Goal: Task Accomplishment & Management: Manage account settings

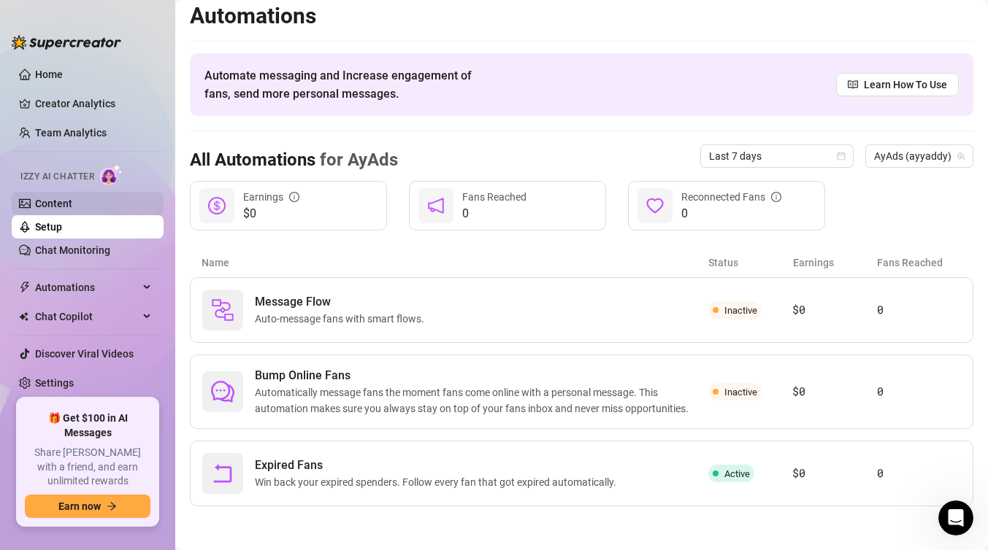
scroll to position [804, 0]
click at [72, 201] on link "Content" at bounding box center [53, 204] width 37 height 12
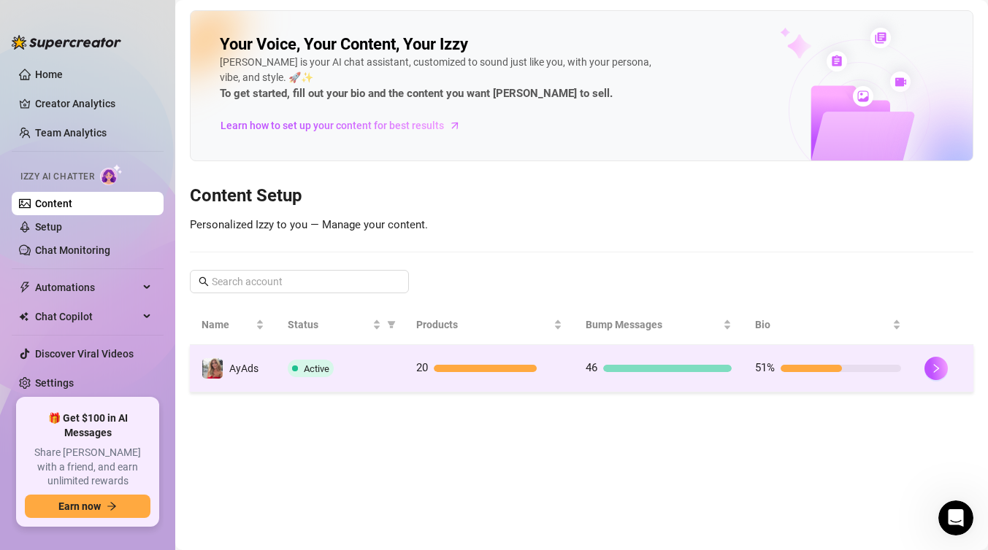
click at [232, 373] on span "AyAds" at bounding box center [243, 369] width 29 height 12
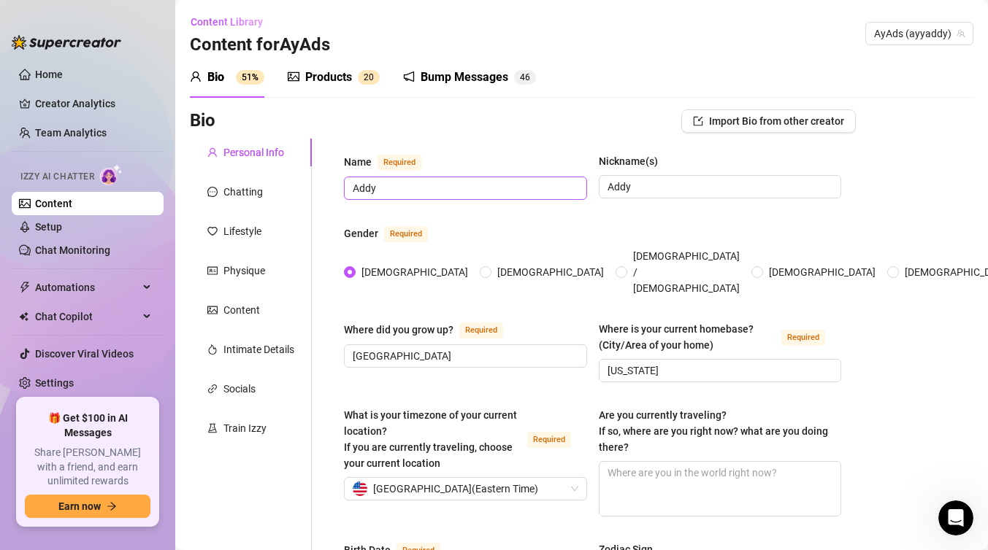
radio input "true"
click at [71, 256] on link "Chat Monitoring" at bounding box center [72, 251] width 75 height 12
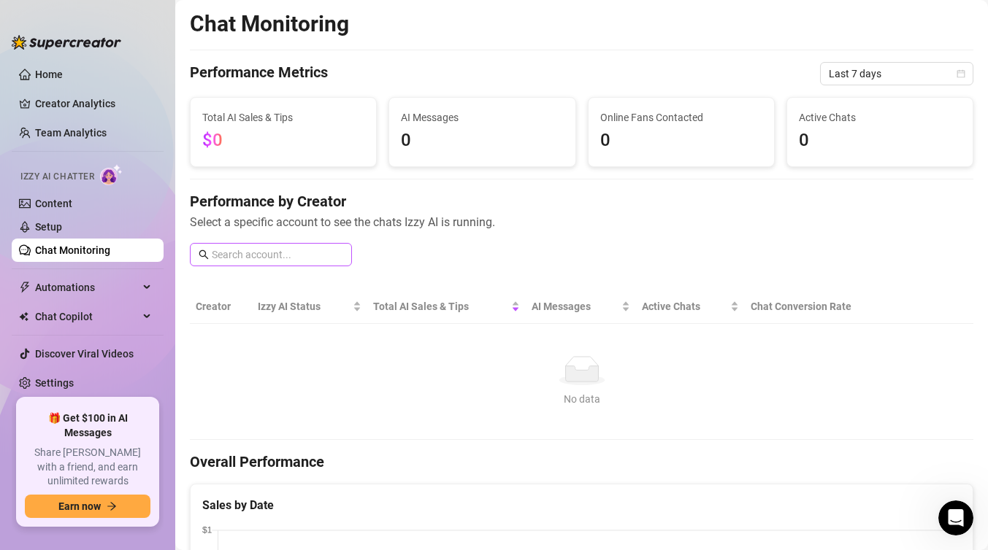
click at [300, 264] on span at bounding box center [271, 254] width 162 height 23
click at [301, 243] on span at bounding box center [271, 254] width 162 height 23
click at [113, 177] on img at bounding box center [111, 174] width 23 height 21
click at [57, 225] on link "Setup" at bounding box center [48, 227] width 27 height 12
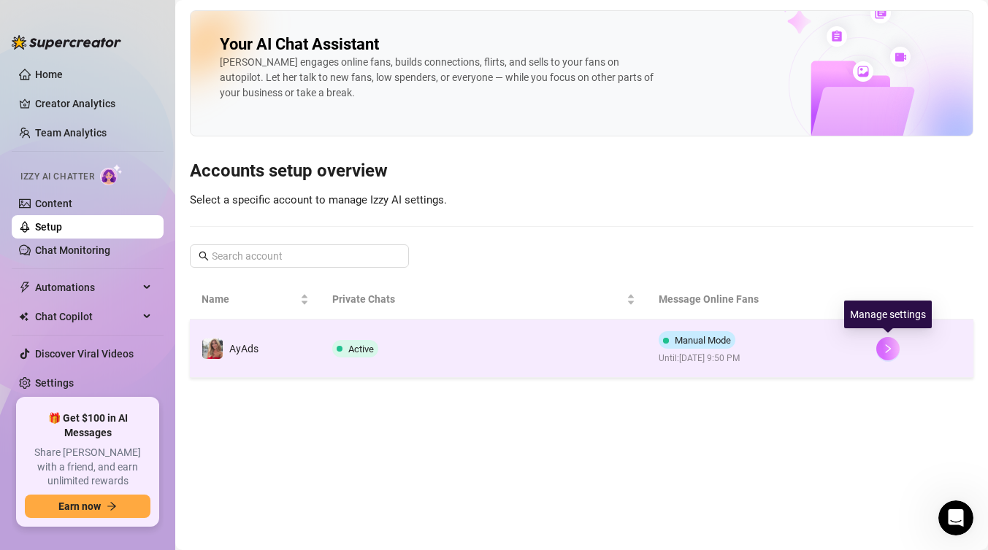
click at [882, 341] on button "button" at bounding box center [887, 348] width 23 height 23
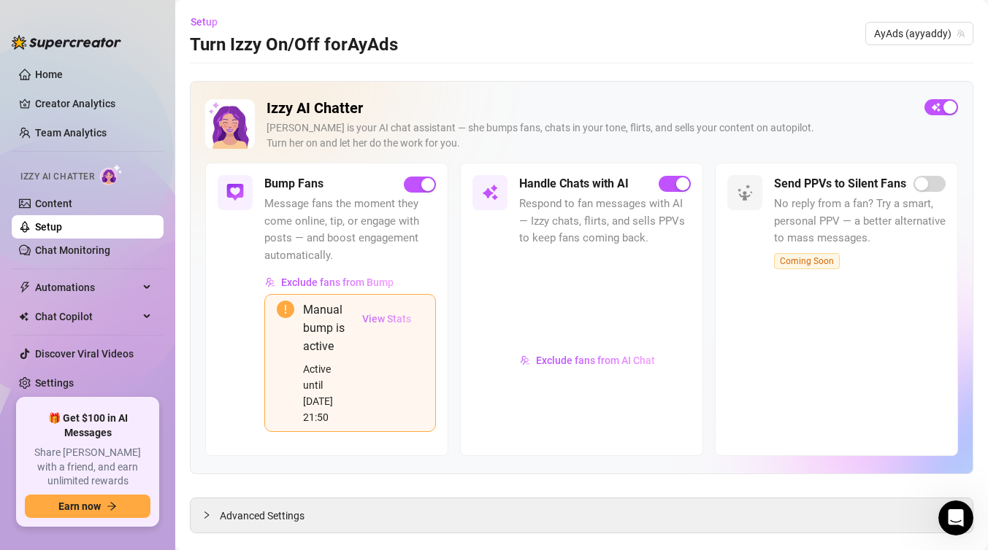
click at [377, 321] on span "View Stats" at bounding box center [386, 319] width 49 height 12
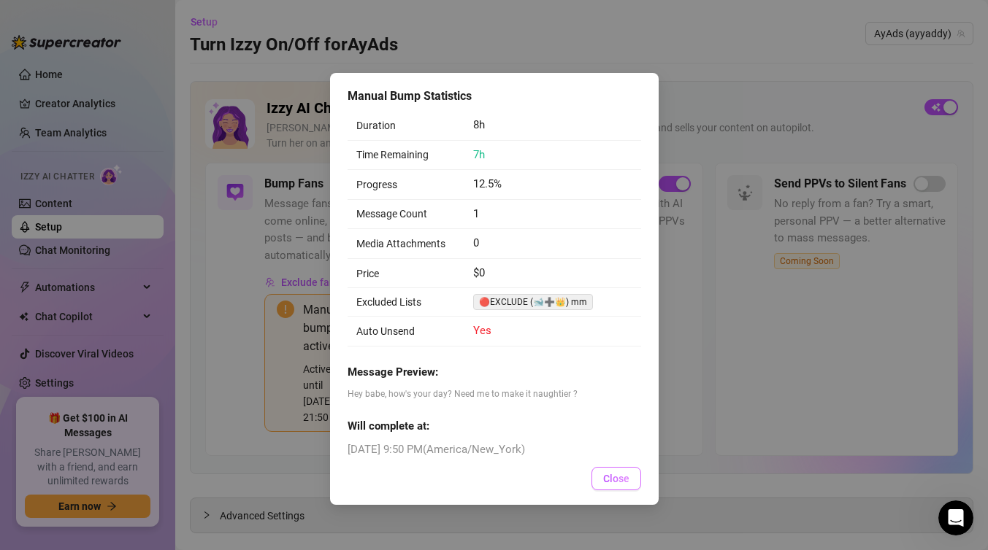
click at [611, 480] on span "Close" at bounding box center [616, 479] width 26 height 12
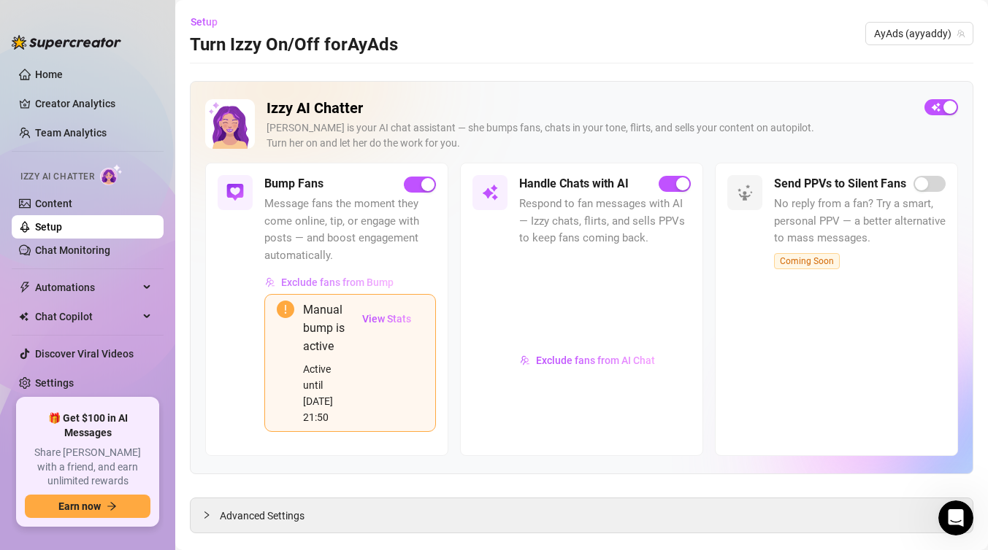
scroll to position [11, 0]
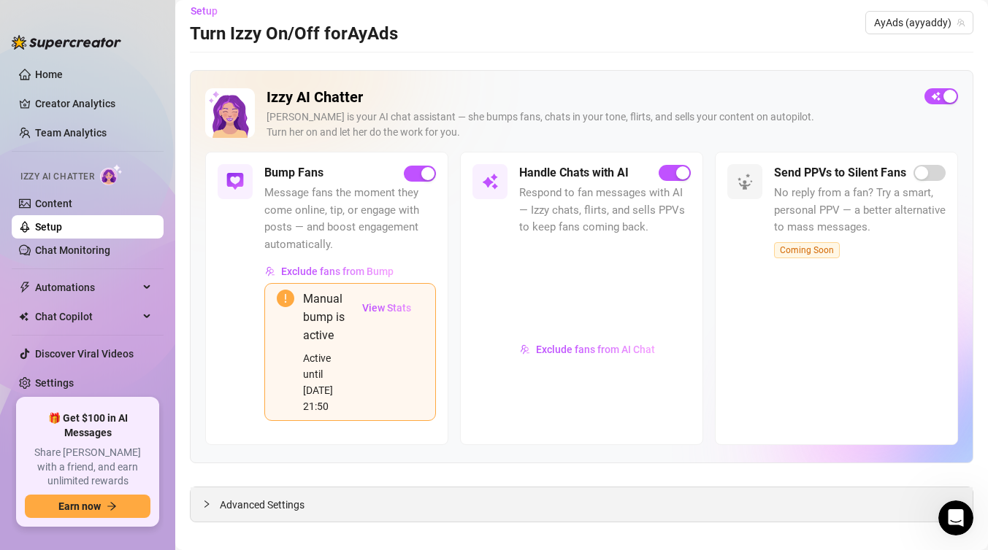
click at [337, 488] on div "Advanced Settings" at bounding box center [582, 505] width 782 height 34
click at [209, 500] on icon "collapsed" at bounding box center [206, 504] width 9 height 9
click at [230, 497] on span "Advanced Settings" at bounding box center [262, 505] width 85 height 16
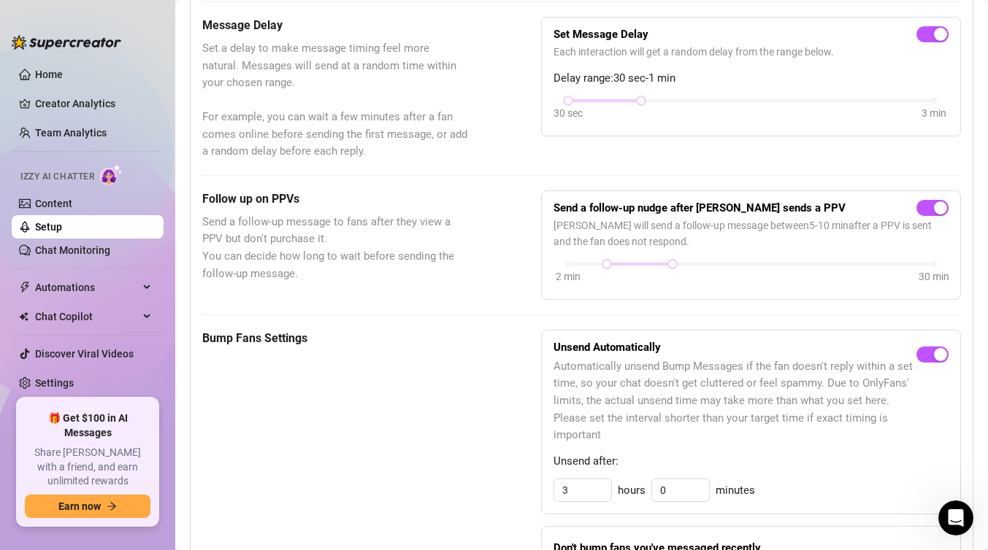
scroll to position [0, 0]
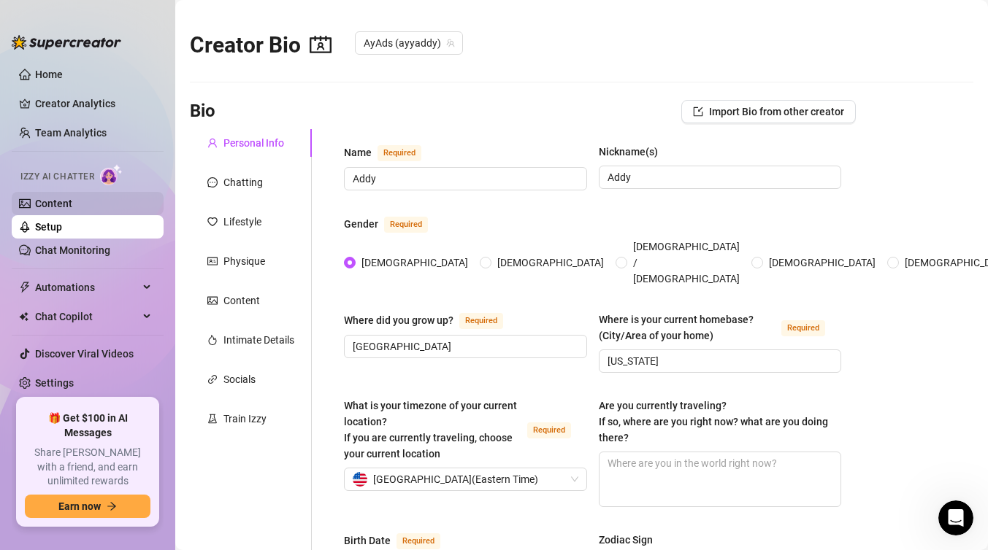
click at [72, 203] on link "Content" at bounding box center [53, 204] width 37 height 12
